Goal: Check status: Check status

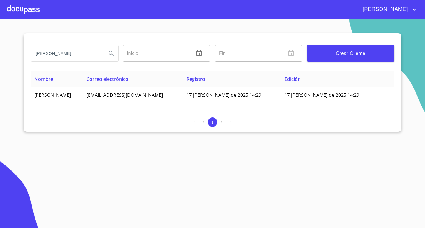
click at [24, 11] on div at bounding box center [23, 9] width 32 height 19
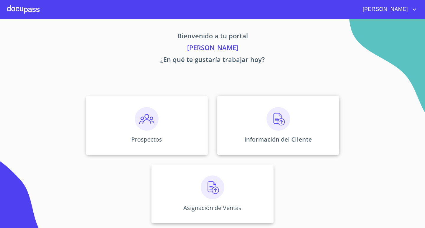
click at [277, 119] on img at bounding box center [279, 119] width 24 height 24
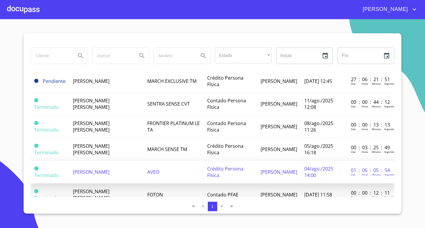
scroll to position [59, 0]
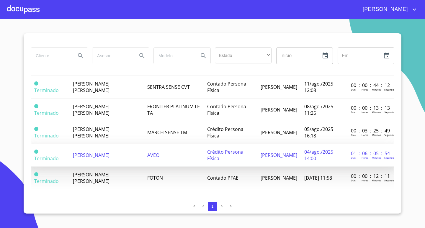
click at [91, 158] on span "[PERSON_NAME]" at bounding box center [91, 155] width 37 height 6
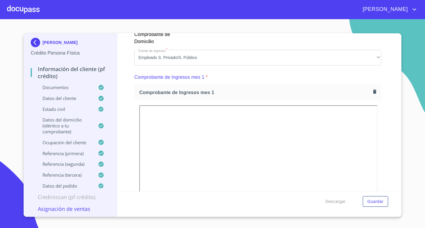
scroll to position [554, 0]
